Goal: Information Seeking & Learning: Learn about a topic

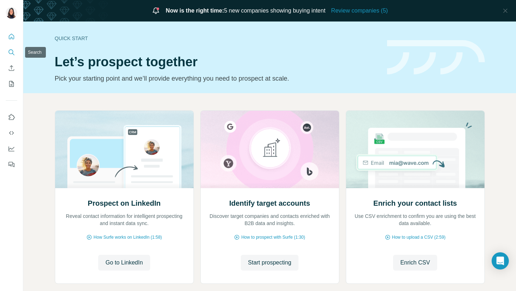
click at [14, 51] on icon "Search" at bounding box center [11, 52] width 7 height 7
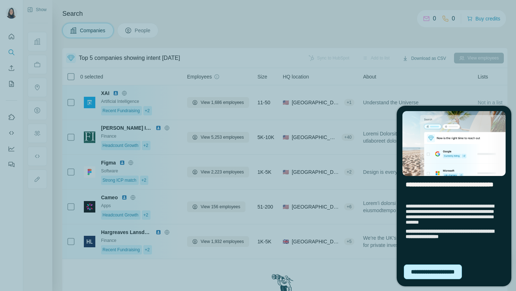
click at [427, 272] on div "**********" at bounding box center [433, 272] width 58 height 15
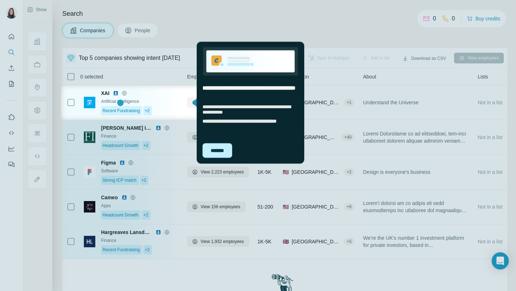
click at [218, 148] on div "*******" at bounding box center [218, 150] width 30 height 15
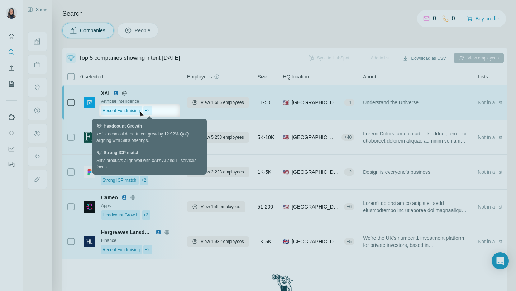
click at [150, 107] on div "+2" at bounding box center [147, 110] width 9 height 9
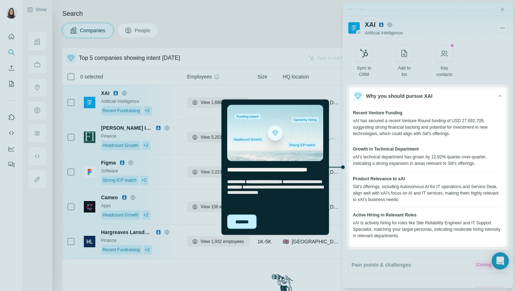
click at [238, 222] on div "*******" at bounding box center [241, 221] width 29 height 15
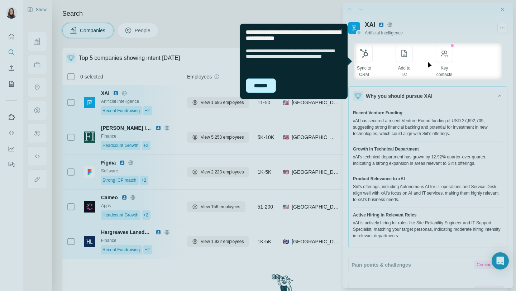
click at [258, 85] on div "*******" at bounding box center [261, 86] width 30 height 14
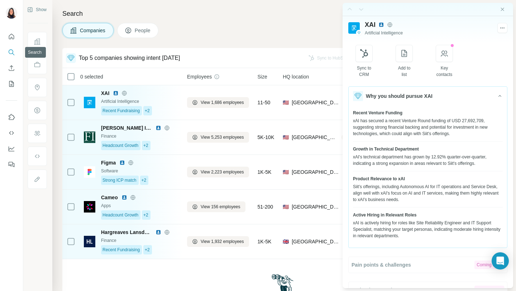
click at [9, 49] on icon "Search" at bounding box center [11, 52] width 7 height 7
click at [10, 86] on icon "My lists" at bounding box center [11, 84] width 5 height 6
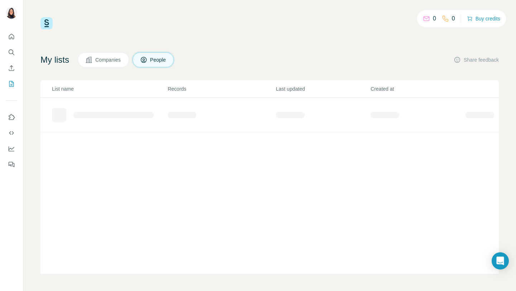
click at [133, 111] on div at bounding box center [123, 115] width 143 height 14
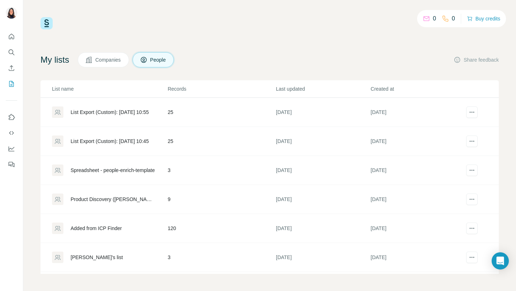
click at [91, 229] on div "Added from ICP Finder" at bounding box center [96, 228] width 51 height 7
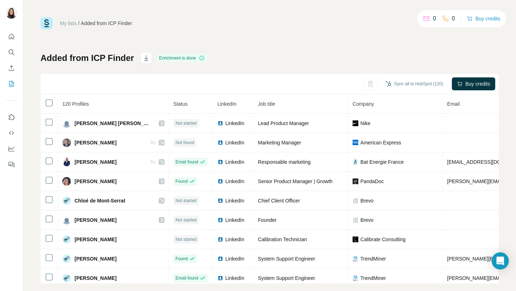
click at [68, 24] on link "My lists" at bounding box center [68, 23] width 17 height 6
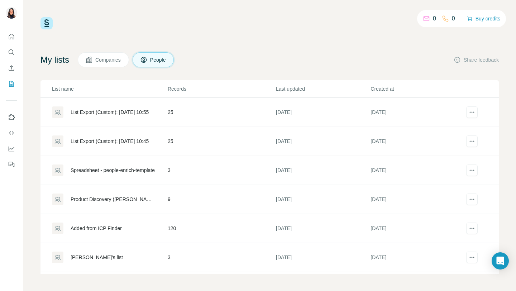
click at [100, 60] on span "Companies" at bounding box center [108, 59] width 26 height 7
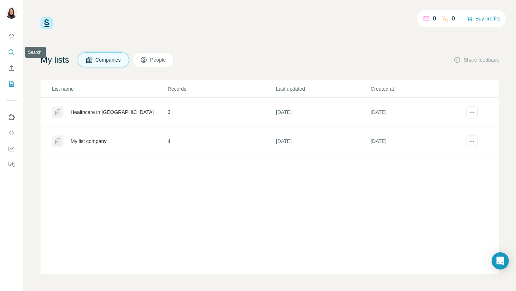
click at [11, 50] on icon "Search" at bounding box center [11, 52] width 7 height 7
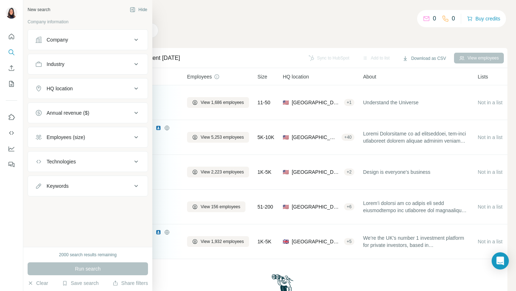
click at [63, 62] on div "Industry" at bounding box center [56, 64] width 18 height 7
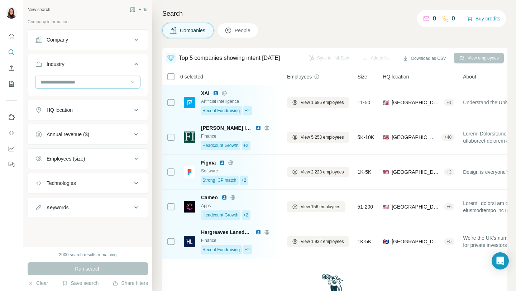
click at [66, 84] on input at bounding box center [84, 82] width 89 height 8
click at [71, 123] on div "Accounting" at bounding box center [87, 123] width 93 height 7
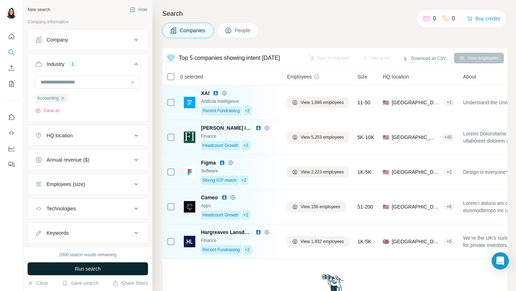
click at [93, 273] on button "Run search" at bounding box center [88, 268] width 120 height 13
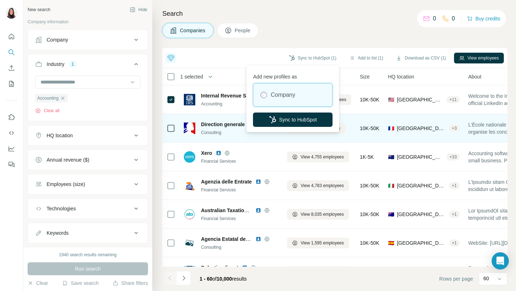
click at [300, 113] on button "Sync to HubSpot" at bounding box center [293, 120] width 80 height 14
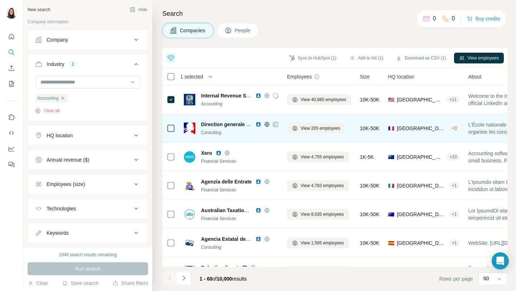
scroll to position [0, 254]
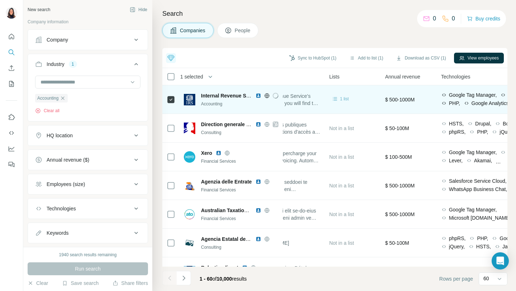
click at [339, 97] on icon at bounding box center [335, 98] width 7 height 7
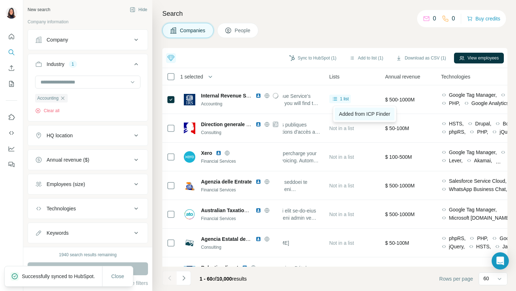
click at [354, 115] on span "Added from ICP Finder" at bounding box center [364, 114] width 51 height 6
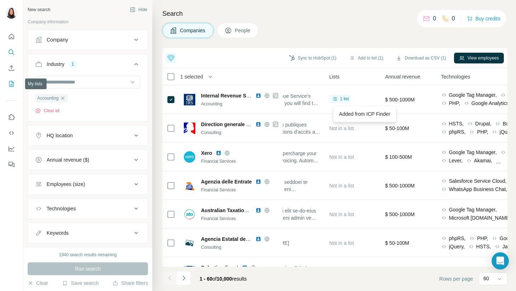
click at [9, 84] on icon "My lists" at bounding box center [11, 84] width 5 height 6
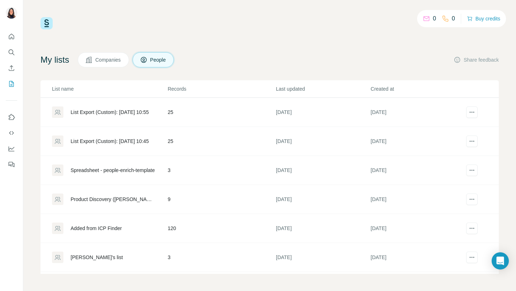
click at [120, 59] on span "Companies" at bounding box center [108, 59] width 26 height 7
